Goal: Task Accomplishment & Management: Use online tool/utility

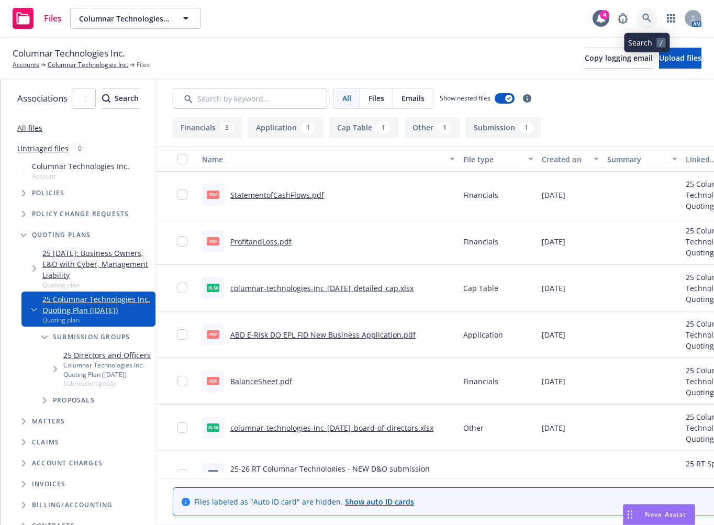
click at [648, 17] on icon at bounding box center [646, 18] width 9 height 9
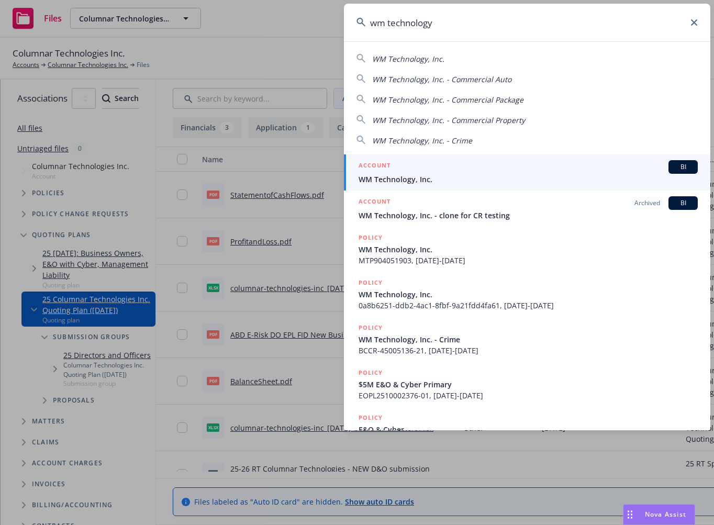
type input "wm technology"
click at [550, 174] on span "WM Technology, Inc." at bounding box center [528, 179] width 339 height 11
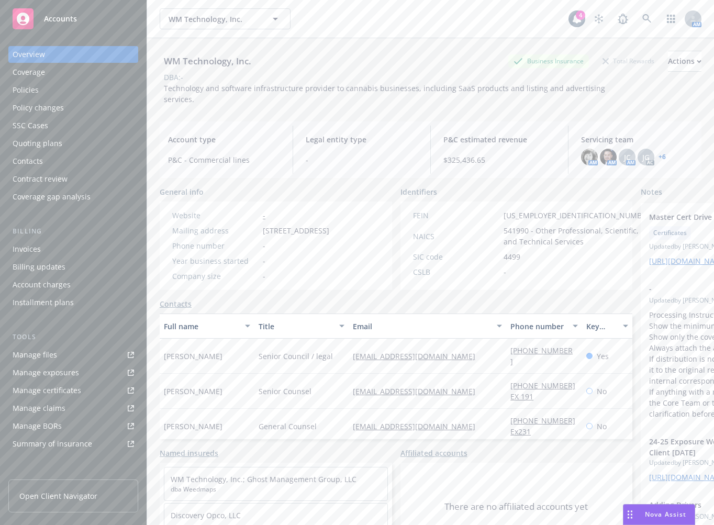
click at [63, 354] on link "Manage files" at bounding box center [73, 355] width 130 height 17
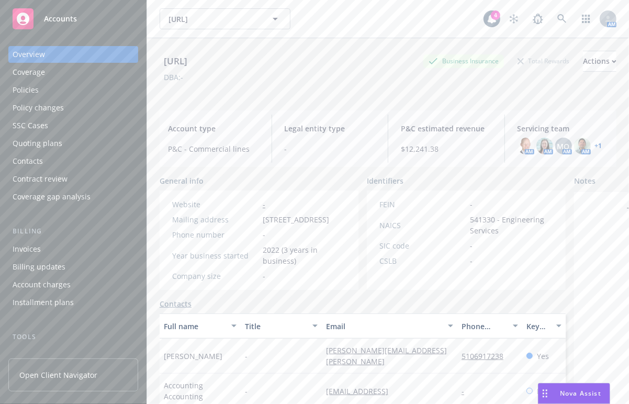
click at [595, 147] on link "+ 1" at bounding box center [598, 146] width 7 height 6
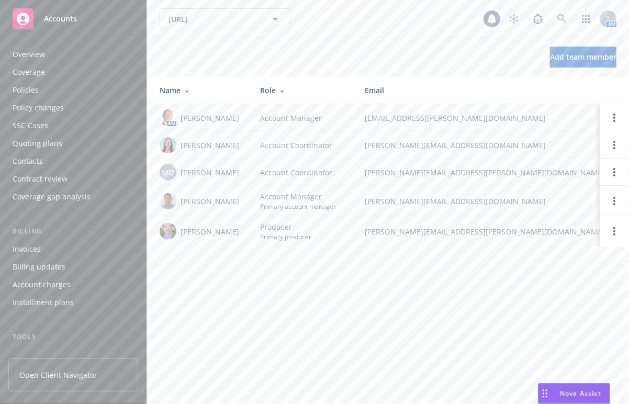
scroll to position [277, 0]
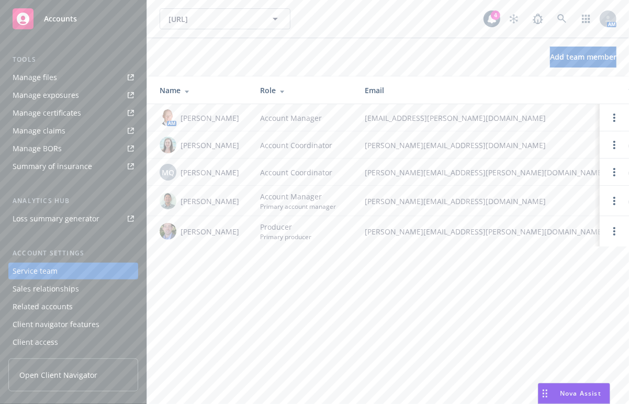
click at [417, 61] on div "Add team member" at bounding box center [388, 57] width 482 height 21
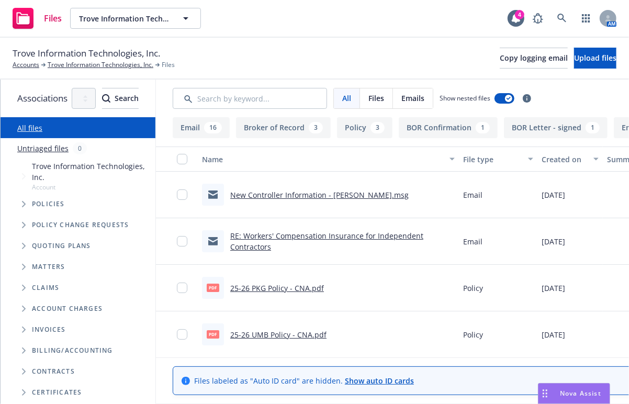
click at [434, 26] on div "Files Trove Information Technologies, Inc. Trove Information Technologies, Inc.…" at bounding box center [314, 19] width 629 height 38
click at [24, 201] on icon "Tree Example" at bounding box center [24, 204] width 4 height 6
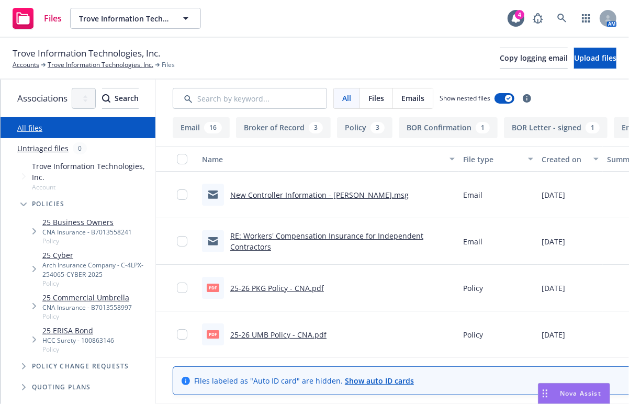
click at [48, 237] on span "Policy" at bounding box center [87, 241] width 90 height 9
click at [87, 217] on link "25 Business Owners" at bounding box center [87, 222] width 90 height 11
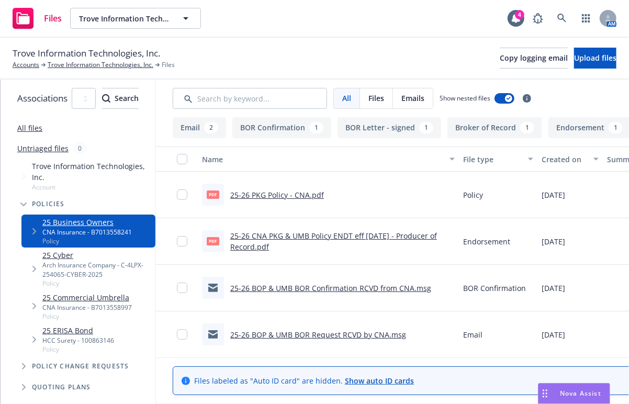
click at [273, 43] on div "Trove Information Technologies, Inc. Accounts Trove Information Technologies, I…" at bounding box center [314, 59] width 629 height 42
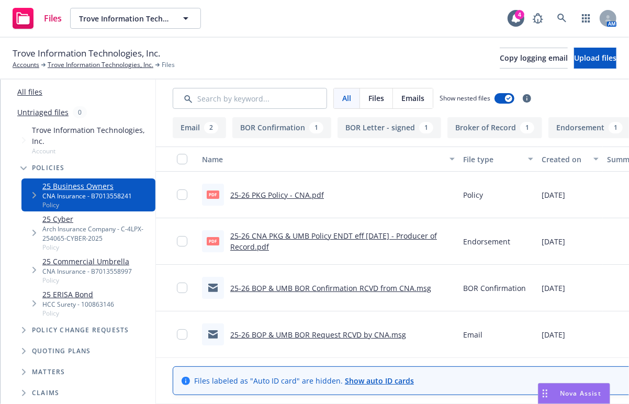
scroll to position [38, 0]
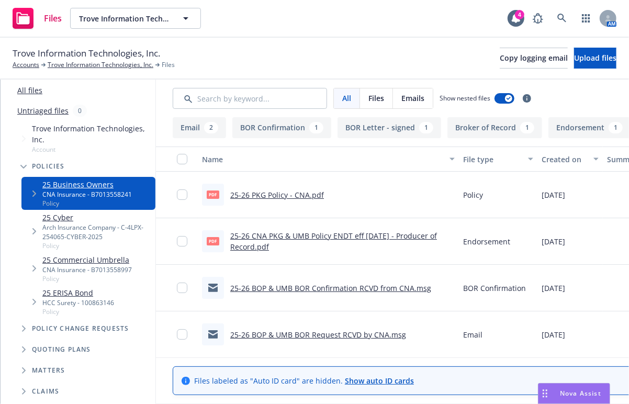
drag, startPoint x: 329, startPoint y: 74, endPoint x: 353, endPoint y: 77, distance: 24.2
click at [329, 74] on div "Trove Information Technologies, Inc. Accounts Trove Information Technologies, I…" at bounding box center [314, 59] width 629 height 42
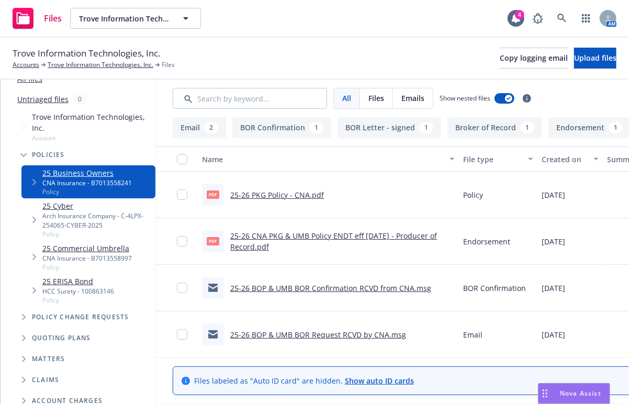
scroll to position [50, 0]
click at [125, 199] on link "25 Cyber" at bounding box center [96, 204] width 109 height 11
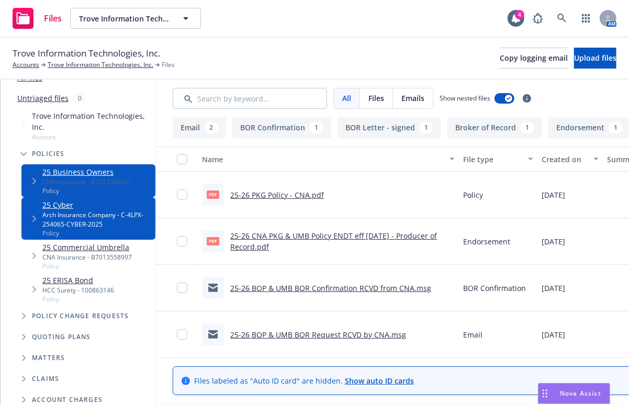
click at [142, 214] on div "Arch Insurance Company - C-4LPX-254065-CYBER-2025" at bounding box center [96, 219] width 109 height 18
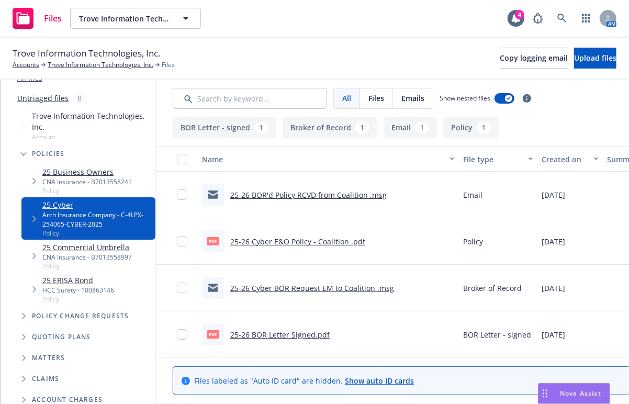
click at [335, 241] on link "25-26 Cyber E&O Policy - Coalition .pdf" at bounding box center [297, 242] width 135 height 10
drag, startPoint x: 225, startPoint y: 51, endPoint x: 107, endPoint y: 132, distance: 142.8
click at [225, 51] on div "Trove Information Technologies, Inc. Accounts Trove Information Technologies, I…" at bounding box center [315, 58] width 604 height 23
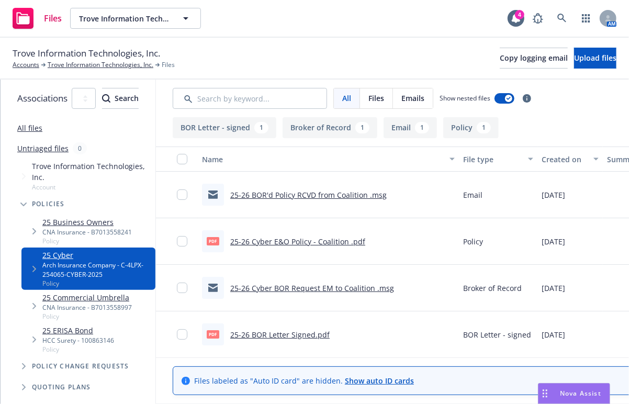
click at [103, 217] on link "25 Business Owners" at bounding box center [87, 222] width 90 height 11
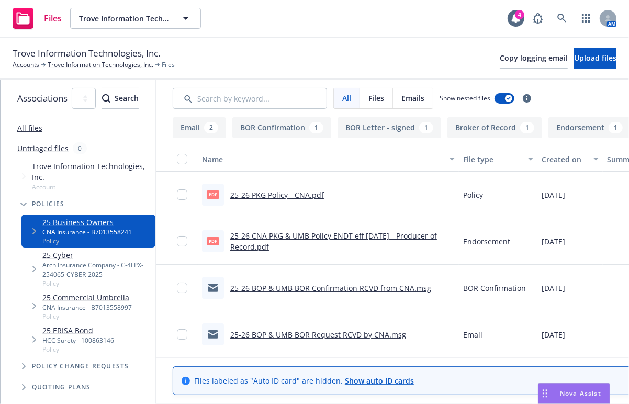
click at [96, 292] on link "25 Commercial Umbrella" at bounding box center [87, 297] width 90 height 11
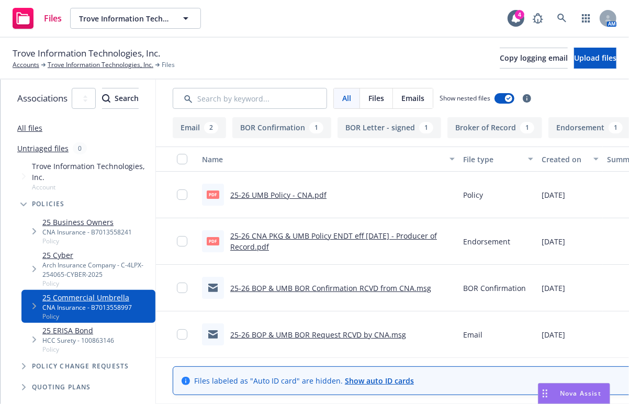
click at [301, 192] on link "25-26 UMB Policy - CNA.pdf" at bounding box center [278, 195] width 96 height 10
click at [74, 228] on div "CNA Insurance - B7013558241" at bounding box center [87, 232] width 90 height 9
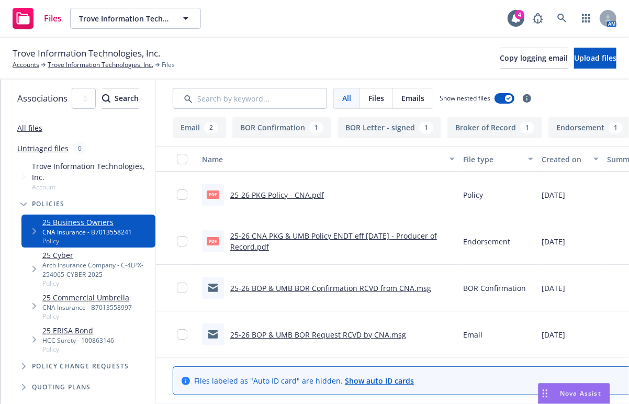
click at [76, 250] on link "25 Cyber" at bounding box center [96, 255] width 109 height 11
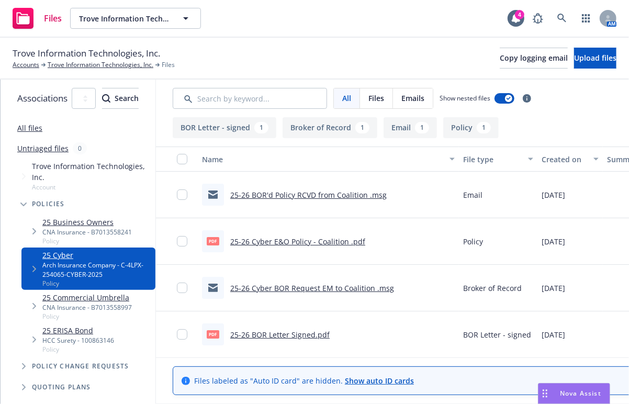
click at [115, 228] on div "CNA Insurance - B7013558241" at bounding box center [87, 232] width 90 height 9
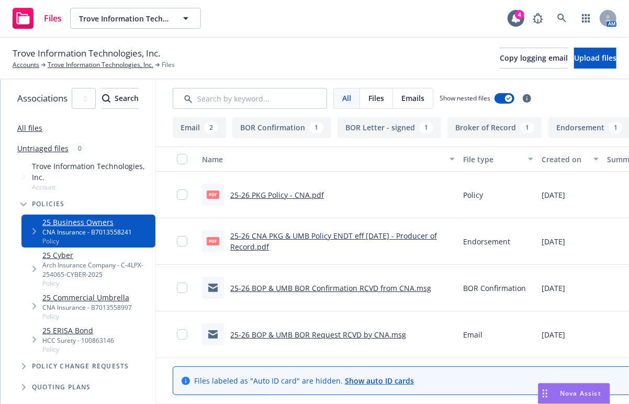
click at [63, 261] on div "Arch Insurance Company - C-4LPX-254065-CYBER-2025" at bounding box center [96, 270] width 109 height 18
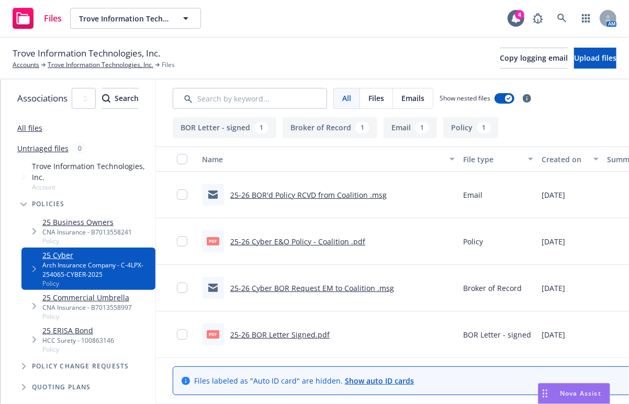
click at [328, 241] on link "25-26 Cyber E&O Policy - Coalition .pdf" at bounding box center [297, 242] width 135 height 10
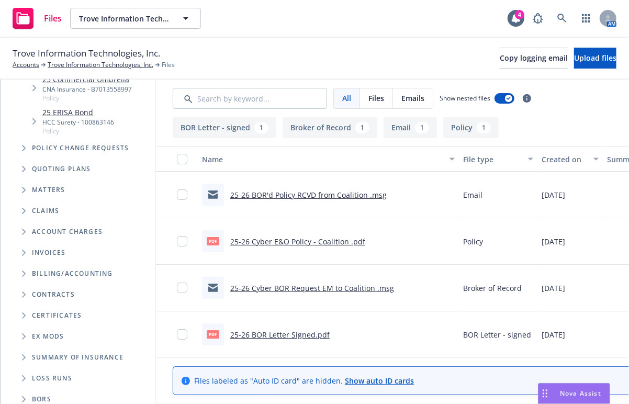
scroll to position [221, 0]
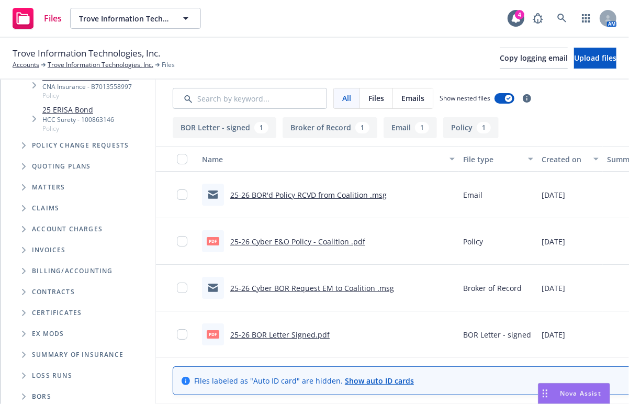
click at [23, 289] on icon "Folder Tree Example" at bounding box center [24, 292] width 4 height 6
click at [28, 303] on span "Folder Tree Example" at bounding box center [32, 311] width 17 height 17
click at [29, 309] on icon "Folder Tree Example" at bounding box center [32, 311] width 6 height 4
click at [28, 324] on span "Folder Tree Example" at bounding box center [32, 332] width 17 height 17
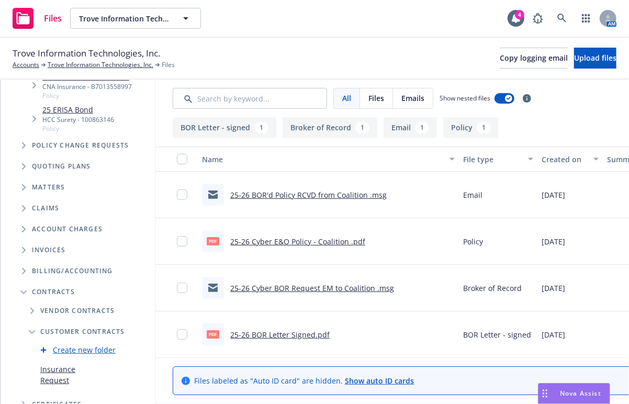
click at [61, 364] on link "Insurance Request" at bounding box center [70, 375] width 61 height 22
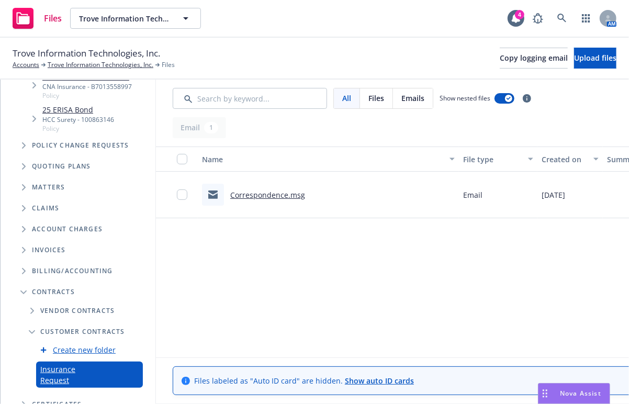
click at [84, 345] on link "Create new folder" at bounding box center [84, 350] width 63 height 11
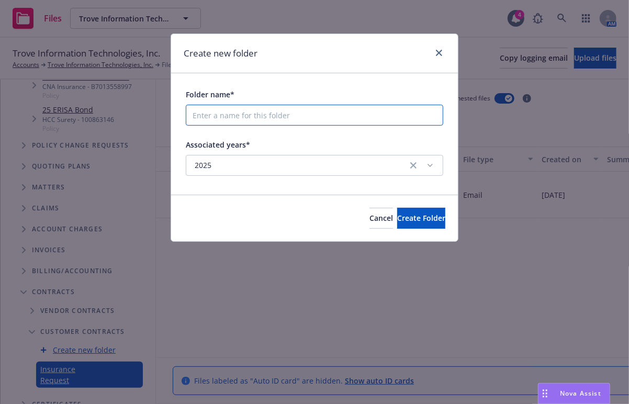
click at [282, 105] on input "Folder name*" at bounding box center [315, 115] width 258 height 21
click at [285, 113] on input "Folder name*" at bounding box center [315, 115] width 258 height 21
type input "R1 RCM Holdco Inc."
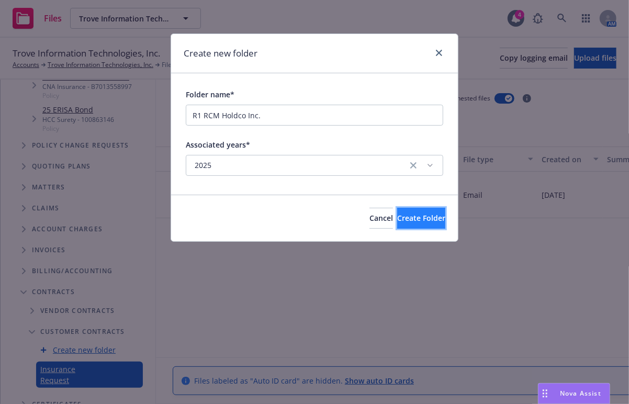
click at [404, 223] on button "Create Folder" at bounding box center [421, 218] width 48 height 21
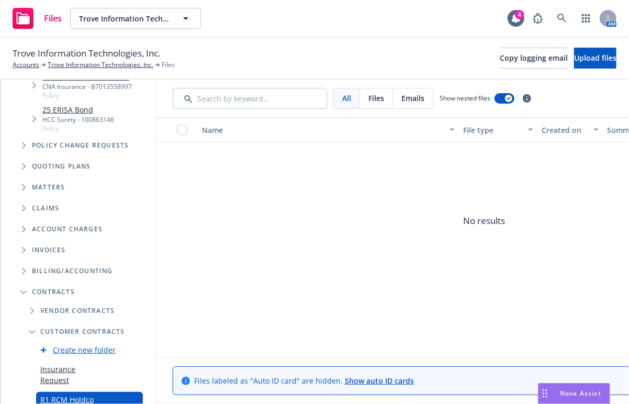
scroll to position [221, 0]
click at [500, 64] on button "Copy logging email" at bounding box center [534, 58] width 68 height 21
click at [451, 39] on div "Trove Information Technologies, Inc. Accounts Trove Information Technologies, I…" at bounding box center [314, 59] width 629 height 42
click at [562, 16] on icon at bounding box center [562, 18] width 9 height 9
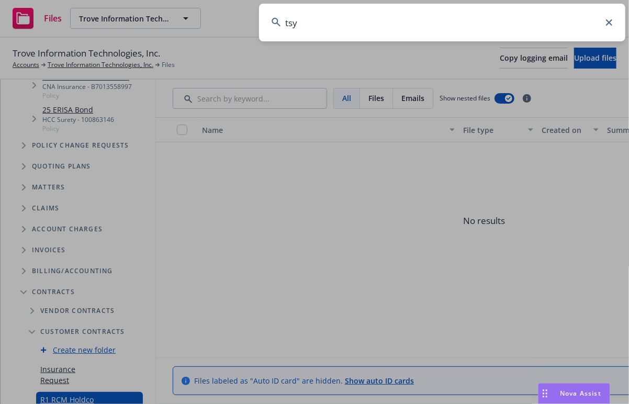
type input "tsyl"
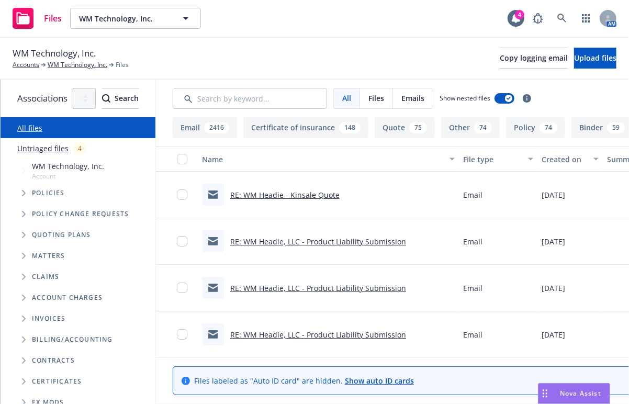
click at [410, 32] on div "Files WM Technology, Inc. WM Technology, Inc. 4 AM" at bounding box center [314, 19] width 629 height 38
click at [20, 194] on span "Tree Example" at bounding box center [23, 193] width 17 height 17
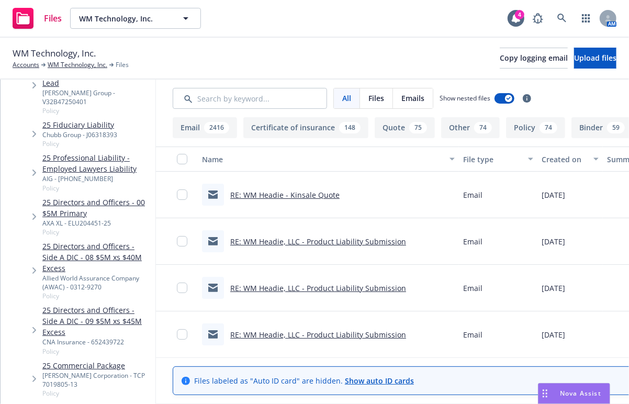
scroll to position [505, 0]
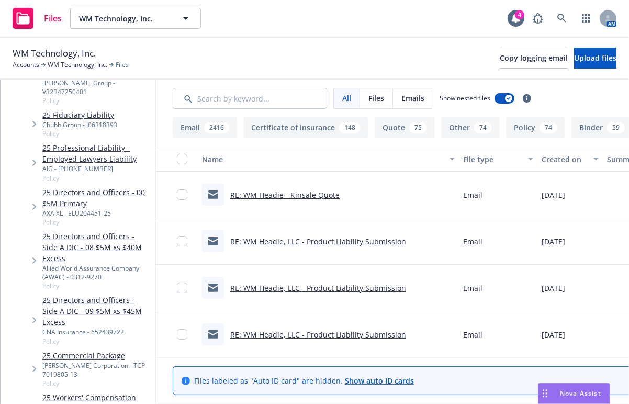
click at [101, 350] on link "25 Commercial Package" at bounding box center [96, 355] width 109 height 11
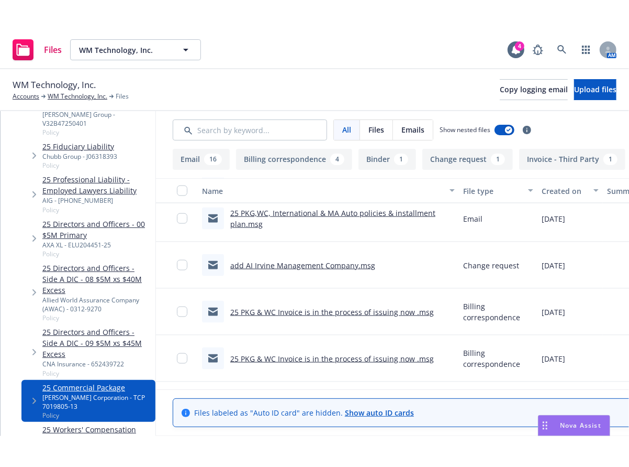
scroll to position [628, 0]
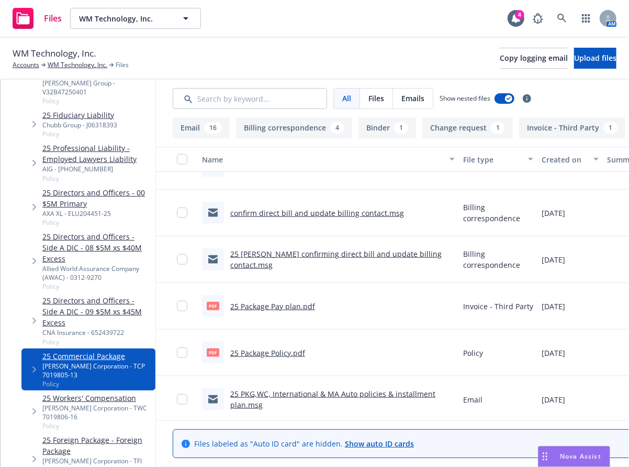
click at [305, 352] on link "25 Package Policy.pdf" at bounding box center [267, 353] width 75 height 10
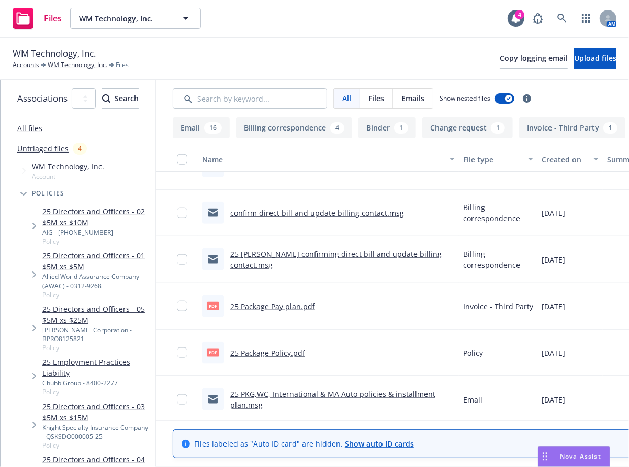
click at [18, 197] on span "Tree Example" at bounding box center [23, 193] width 17 height 17
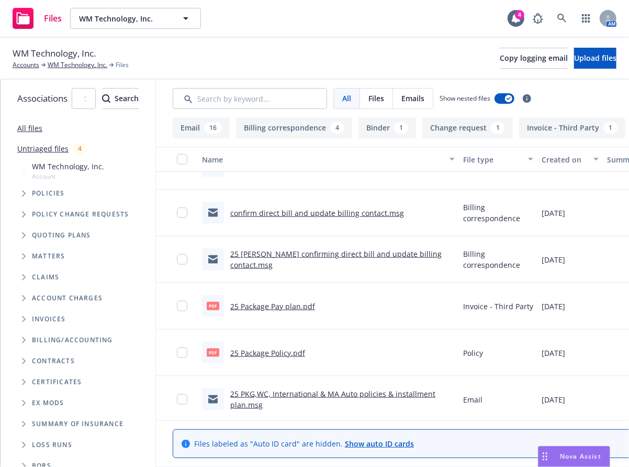
click at [15, 241] on div "Quoting plans" at bounding box center [83, 235] width 145 height 21
click at [29, 235] on span "Tree Example" at bounding box center [23, 235] width 17 height 17
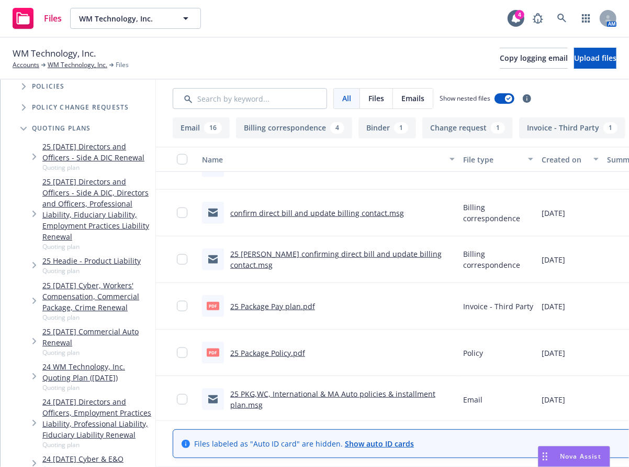
scroll to position [101, 0]
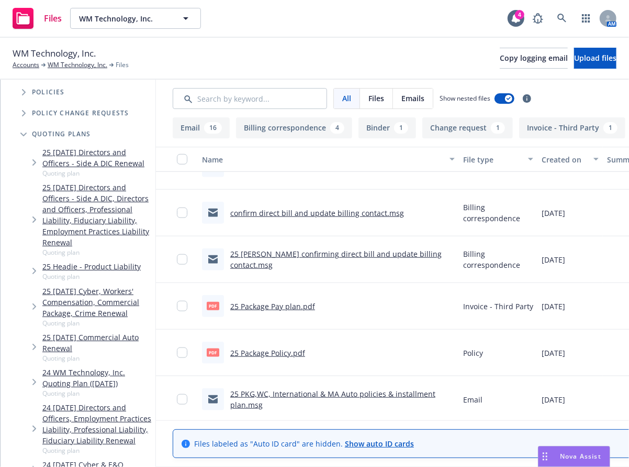
click at [32, 298] on span "Tree Example" at bounding box center [34, 306] width 17 height 17
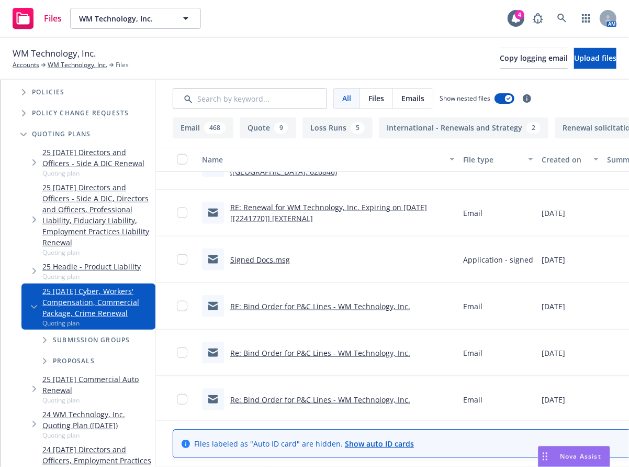
click at [32, 298] on span "Tree Example" at bounding box center [34, 306] width 17 height 17
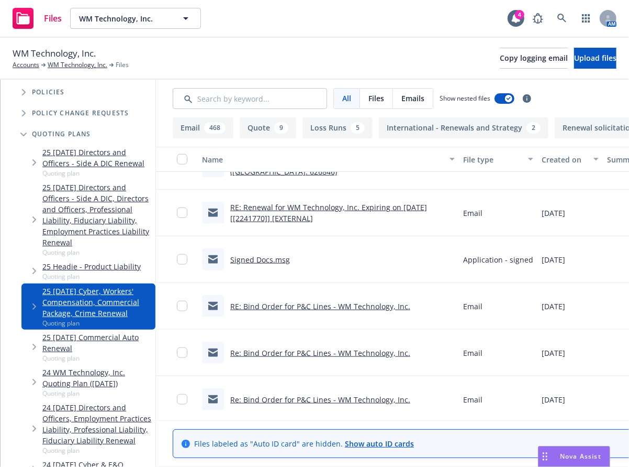
click at [34, 298] on span "Tree Example" at bounding box center [34, 306] width 17 height 17
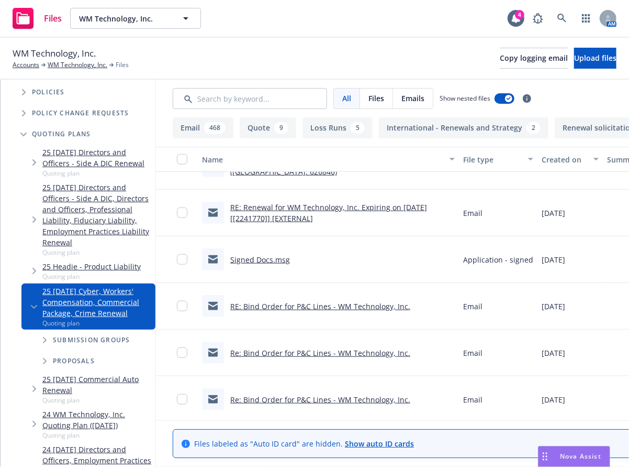
click at [39, 331] on span "Tree Example" at bounding box center [44, 339] width 17 height 17
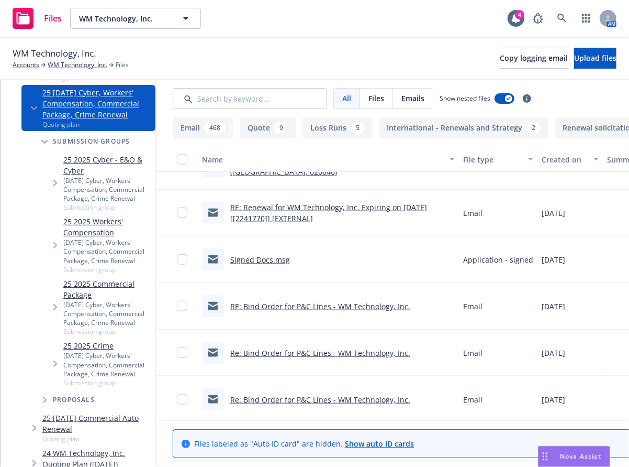
scroll to position [298, 0]
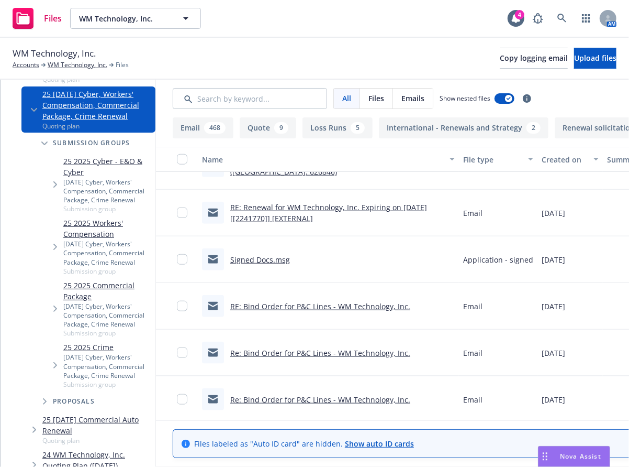
click at [43, 277] on div "25 2025 Commercial Package 05/01/25 Cyber, Workers' Compensation, Commercial Pa…" at bounding box center [98, 308] width 113 height 62
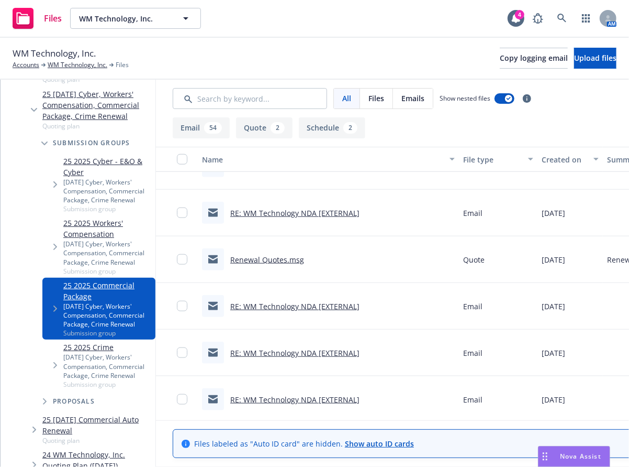
click at [50, 300] on span "Tree Example" at bounding box center [55, 308] width 17 height 17
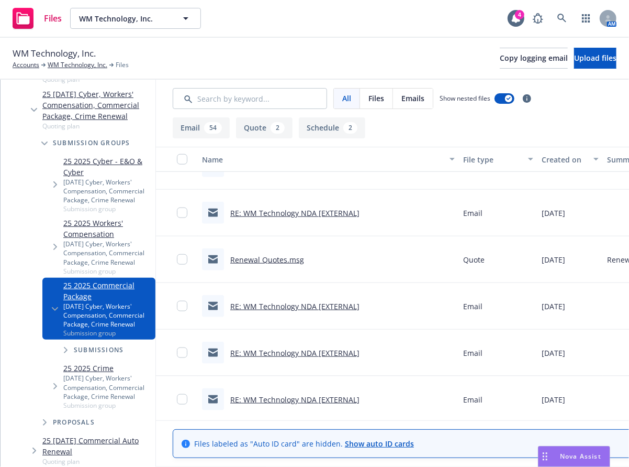
click at [64, 347] on icon "Tree Example" at bounding box center [66, 350] width 4 height 6
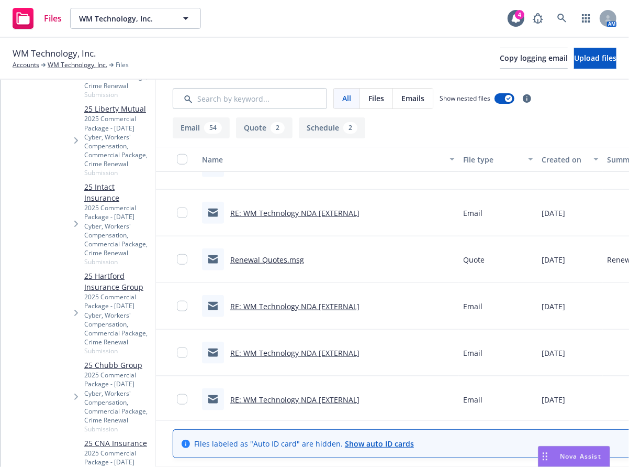
scroll to position [751, 0]
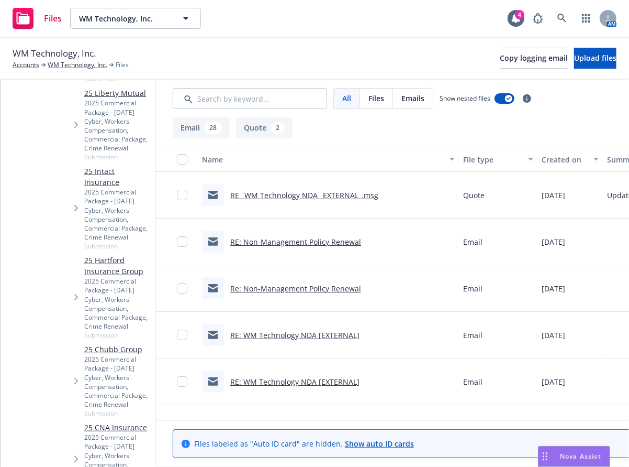
click at [376, 198] on link "RE_ WM Technology NDA _EXTERNAL_.msg" at bounding box center [304, 195] width 148 height 10
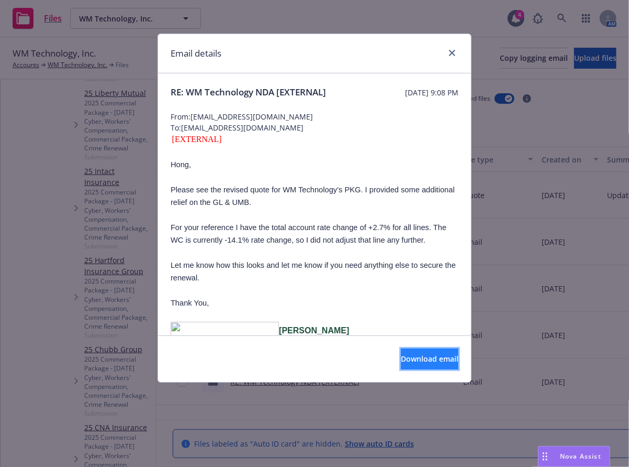
click at [415, 356] on span "Download email" at bounding box center [430, 358] width 58 height 10
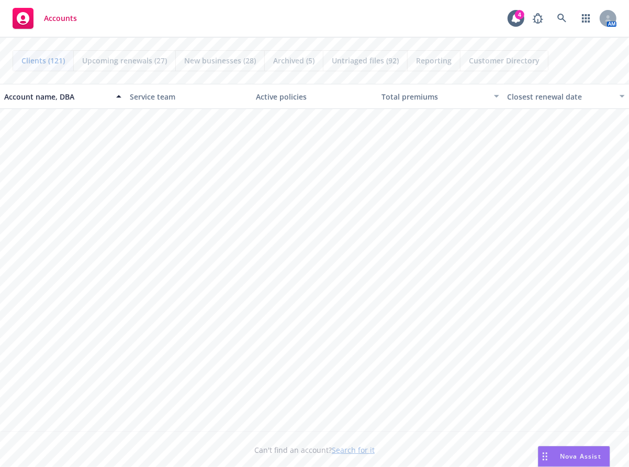
scroll to position [1047, 0]
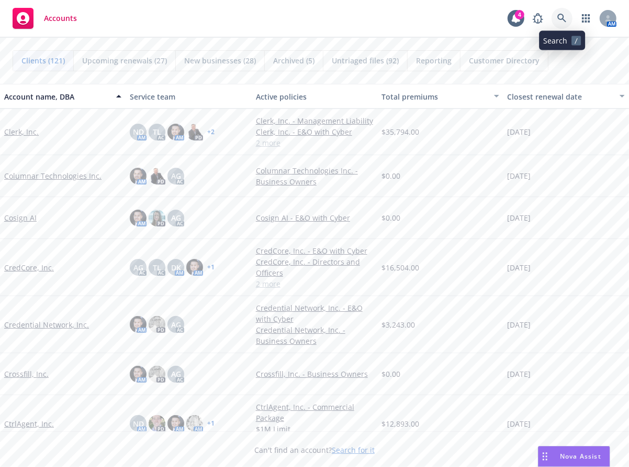
click at [559, 14] on icon at bounding box center [562, 18] width 9 height 9
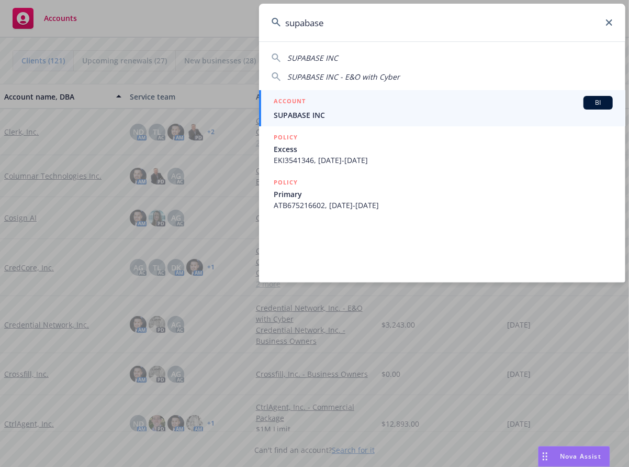
type input "supabase"
click at [476, 105] on div "ACCOUNT BI" at bounding box center [443, 103] width 339 height 14
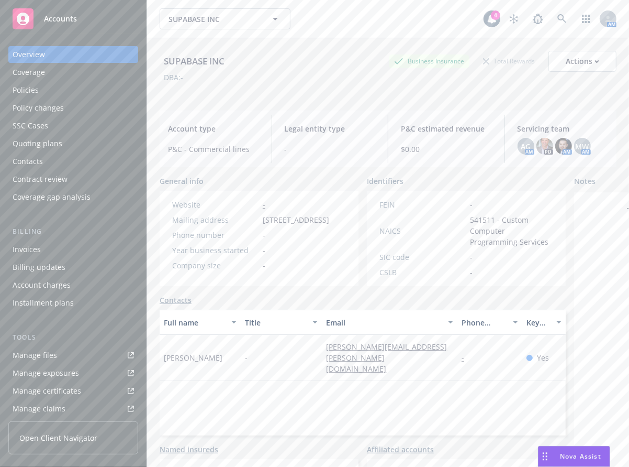
click at [76, 132] on div "SSC Cases" at bounding box center [73, 125] width 121 height 17
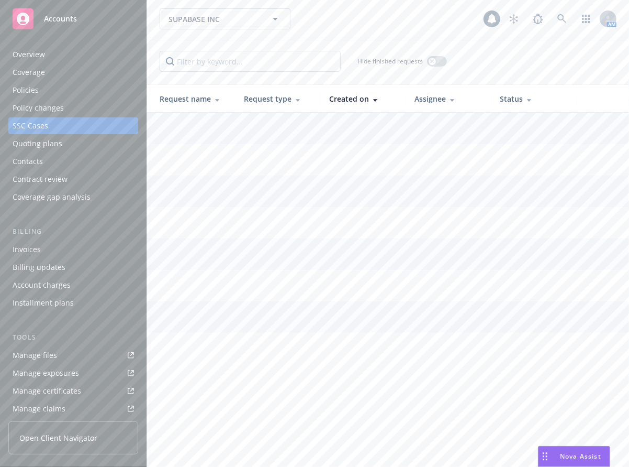
click at [75, 138] on div "Quoting plans" at bounding box center [73, 143] width 121 height 17
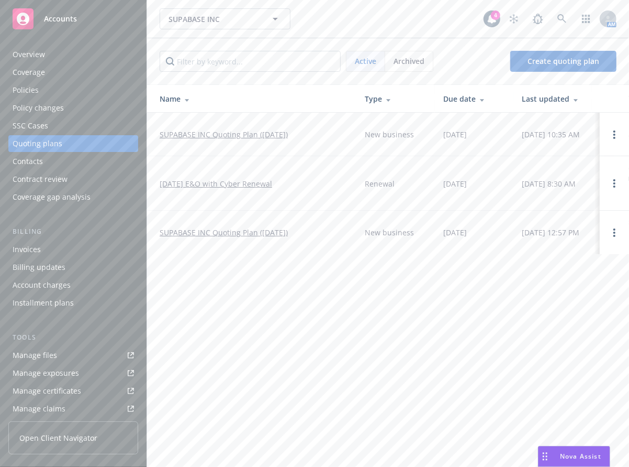
click at [221, 180] on link "[DATE] E&O with Cyber Renewal" at bounding box center [216, 183] width 113 height 11
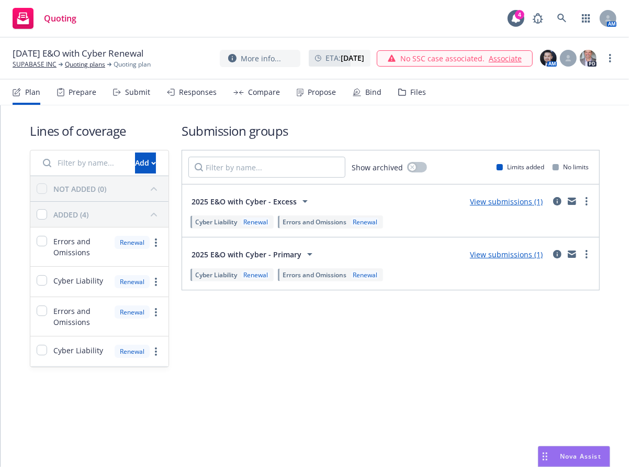
click at [471, 250] on div "View submissions (1)" at bounding box center [506, 254] width 85 height 13
click at [494, 257] on link "View submissions (1)" at bounding box center [506, 254] width 73 height 10
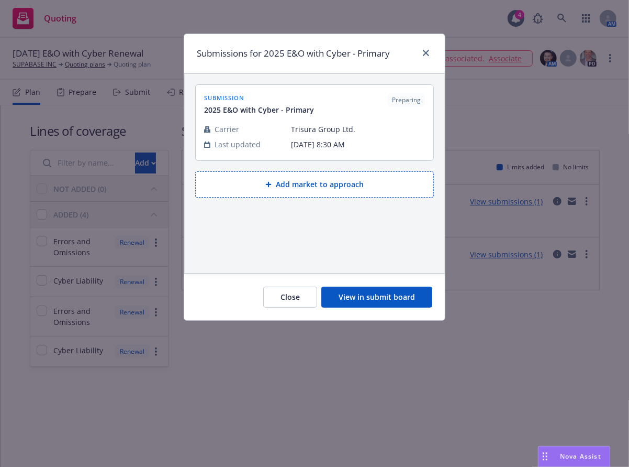
click at [362, 174] on button "Add market to approach" at bounding box center [314, 184] width 239 height 26
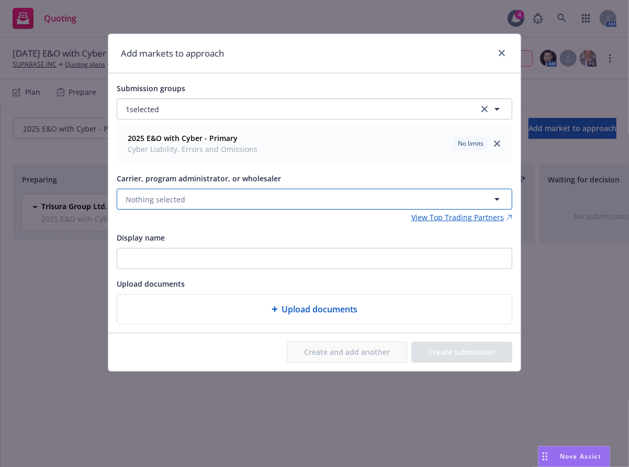
click at [323, 194] on button "Nothing selected" at bounding box center [315, 198] width 396 height 21
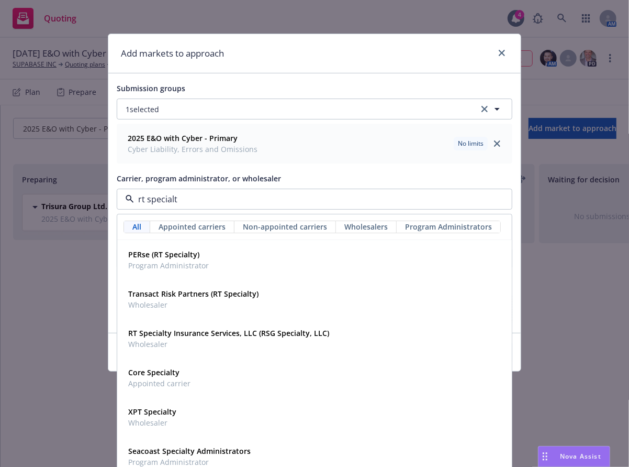
type input "rt specialty"
click at [262, 334] on strong "RT Specialty Insurance Services, LLC (RSG Specialty, LLC)" at bounding box center [228, 333] width 201 height 10
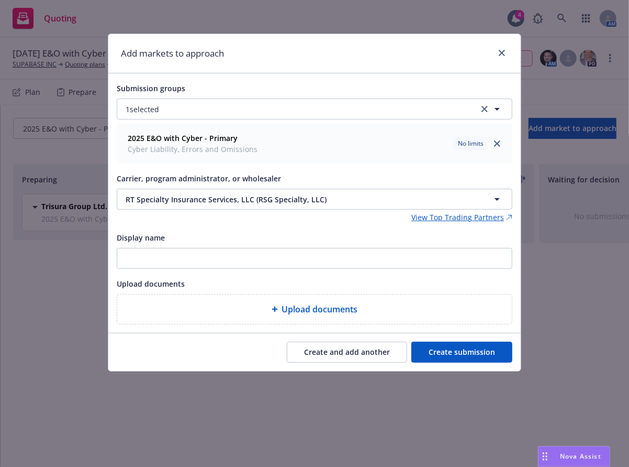
click at [432, 352] on button "Create submission" at bounding box center [462, 351] width 101 height 21
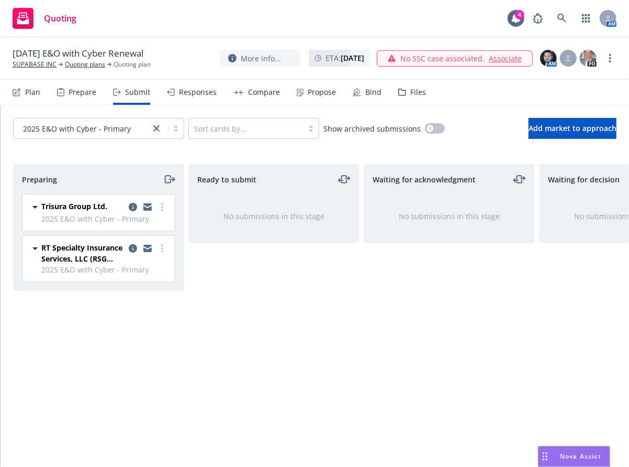
click at [382, 302] on div "Waiting for acknowledgment No submissions in this stage" at bounding box center [449, 304] width 171 height 281
click at [150, 247] on icon "copy logging email" at bounding box center [147, 249] width 8 height 5
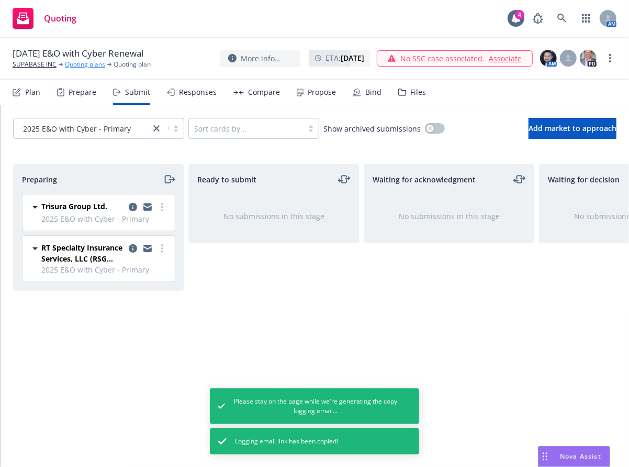
click at [87, 66] on link "Quoting plans" at bounding box center [85, 64] width 40 height 9
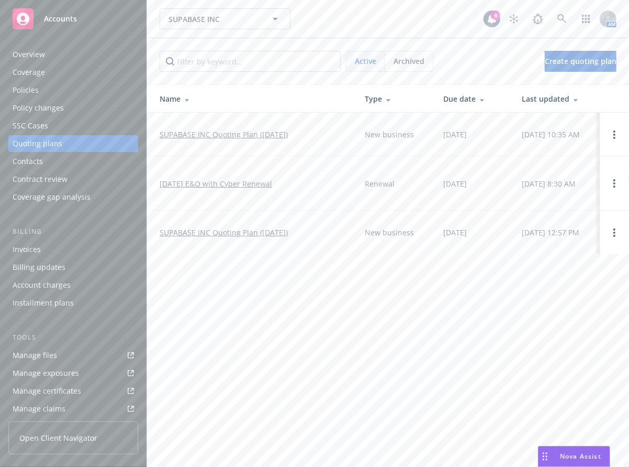
click at [68, 353] on link "Manage files" at bounding box center [73, 355] width 130 height 17
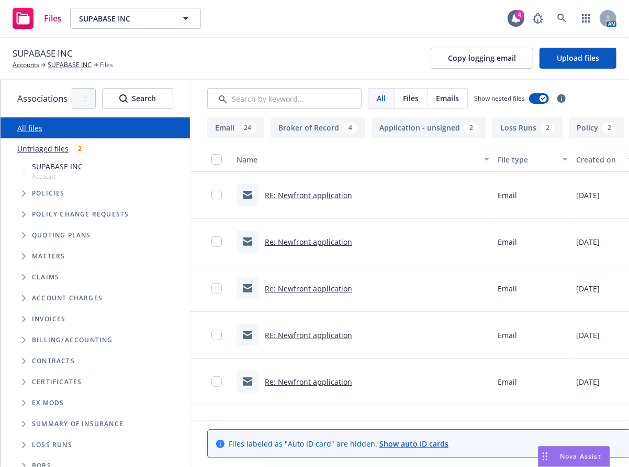
click at [30, 203] on div "Policies" at bounding box center [100, 193] width 179 height 21
click at [28, 199] on span "Tree Example" at bounding box center [23, 193] width 17 height 17
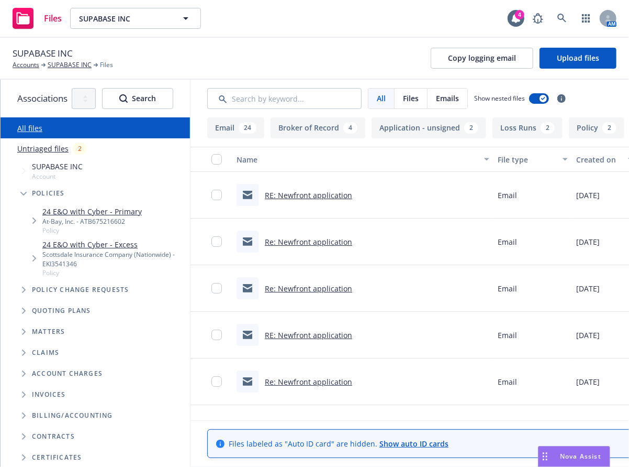
click at [34, 212] on span "Tree Example" at bounding box center [34, 220] width 17 height 17
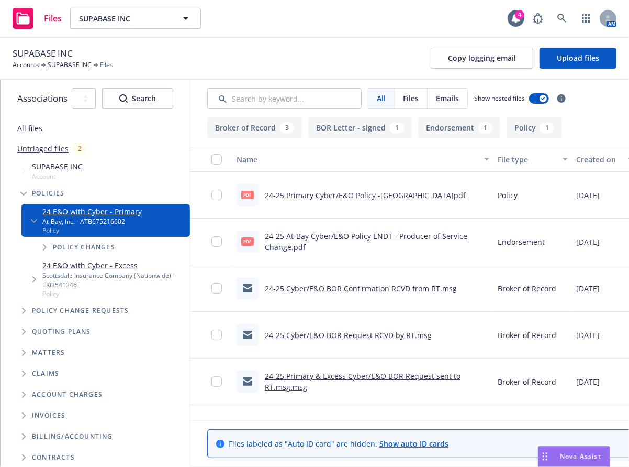
click at [291, 291] on link "24-25 Cyber/E&O BOR Confirmation RCVD from RT.msg" at bounding box center [361, 288] width 192 height 10
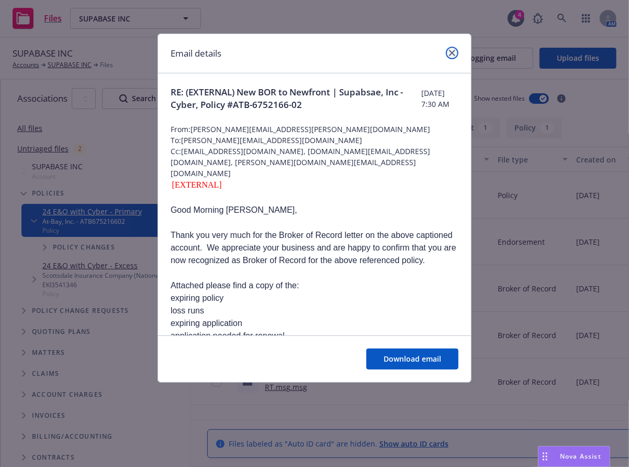
click at [449, 57] on link "close" at bounding box center [452, 53] width 13 height 13
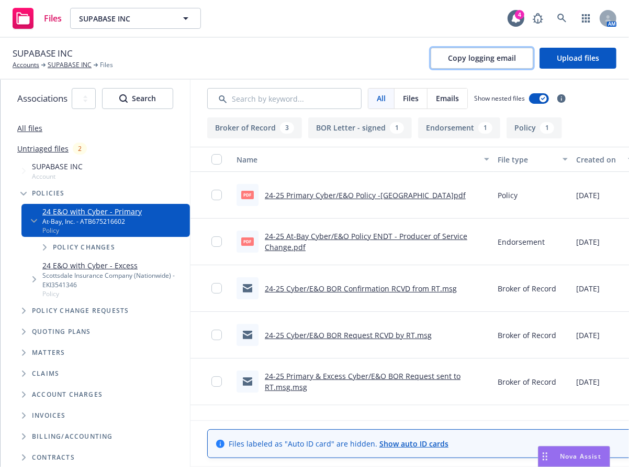
drag, startPoint x: 482, startPoint y: 63, endPoint x: 528, endPoint y: 73, distance: 47.6
click at [482, 63] on button "Copy logging email" at bounding box center [482, 58] width 103 height 21
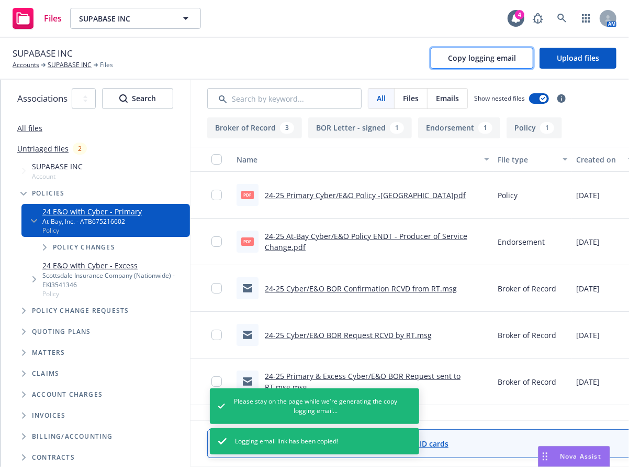
click at [483, 59] on span "Copy logging email" at bounding box center [482, 58] width 68 height 10
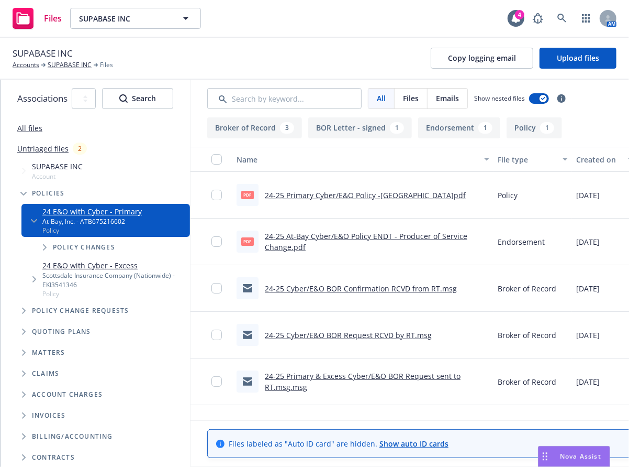
drag, startPoint x: 237, startPoint y: 70, endPoint x: 198, endPoint y: 88, distance: 42.9
click at [237, 70] on div "SUPABASE INC Accounts SUPABASE INC Files Copy logging email Upload files" at bounding box center [314, 59] width 629 height 42
click at [305, 59] on div "SUPABASE INC Accounts SUPABASE INC Files Copy logging email Upload files" at bounding box center [315, 58] width 604 height 23
drag, startPoint x: 125, startPoint y: 224, endPoint x: 76, endPoint y: 224, distance: 48.2
click at [76, 224] on div "At-Bay, Inc. - ATB675216602" at bounding box center [91, 221] width 99 height 9
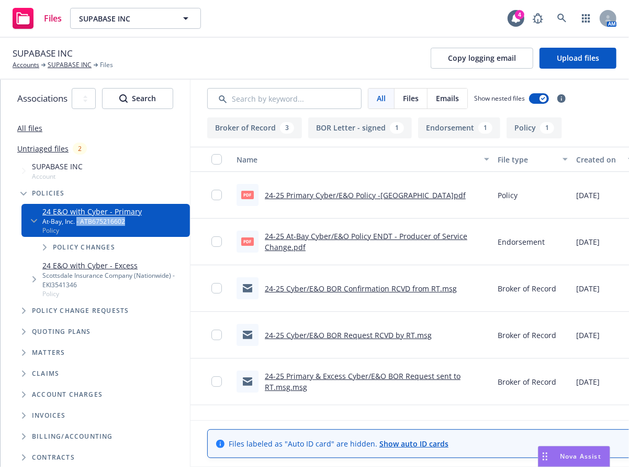
copy div "- ATB675216602"
